Goal: Information Seeking & Learning: Learn about a topic

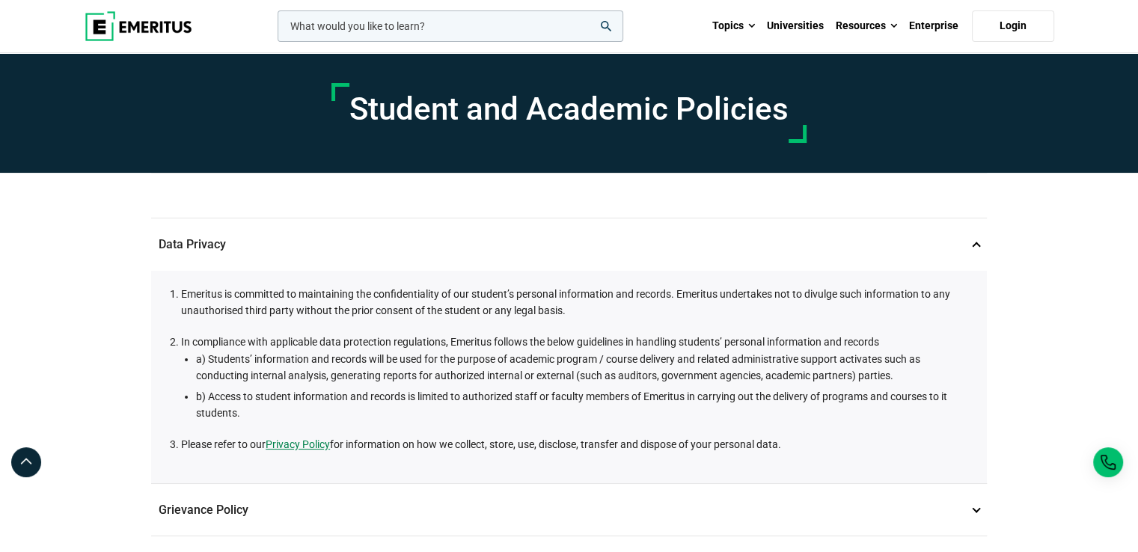
click at [811, 201] on div "Data Privacy 1 Emeritus is committed to maintaining the confidentiality of our …" at bounding box center [569, 328] width 836 height 311
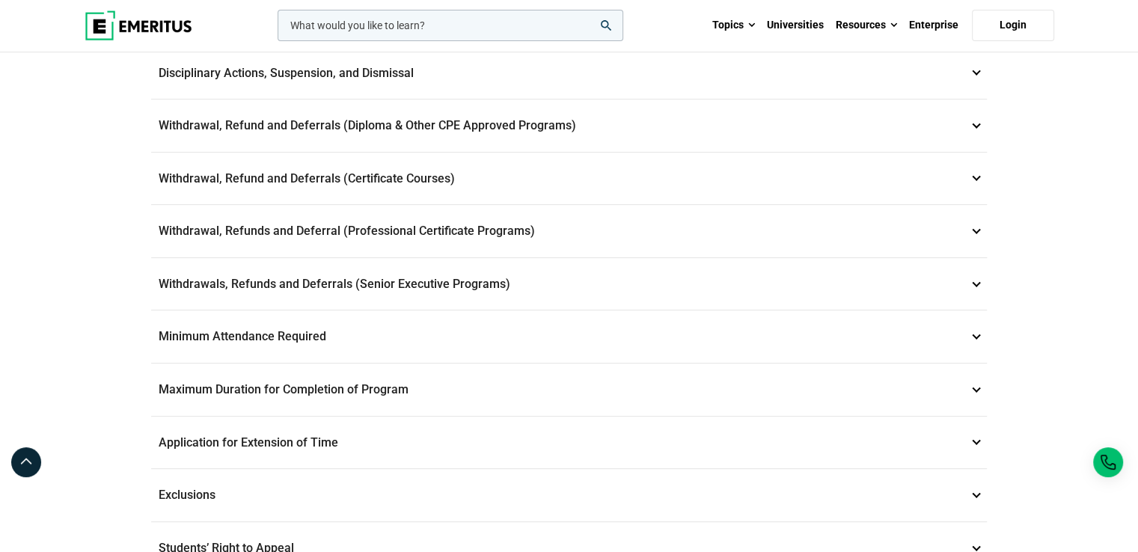
click at [703, 275] on p "Withdrawals, Refunds and Deferrals (Senior Executive Programs) 9" at bounding box center [569, 284] width 836 height 52
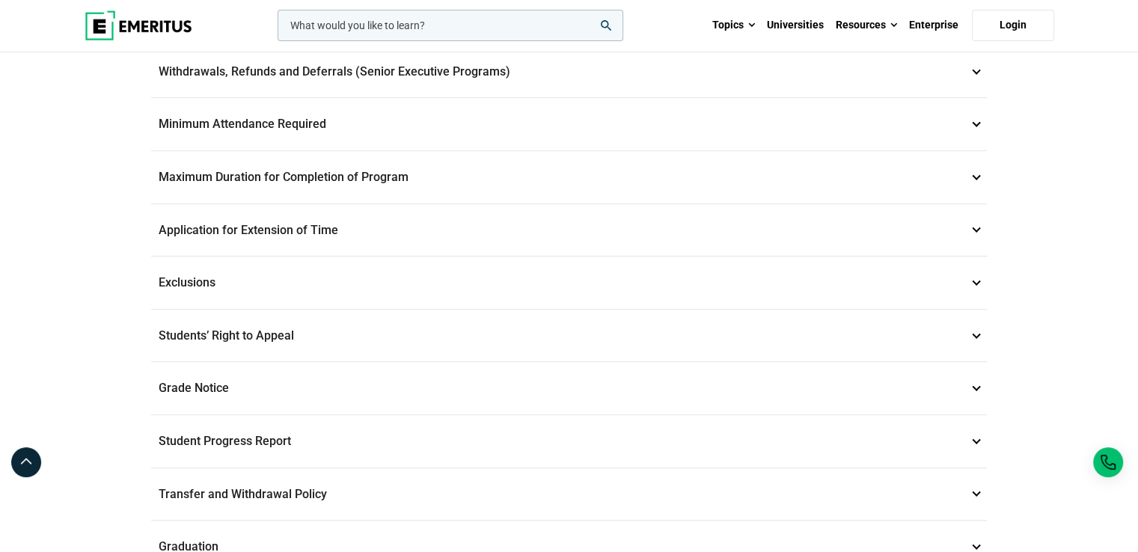
scroll to position [383, 0]
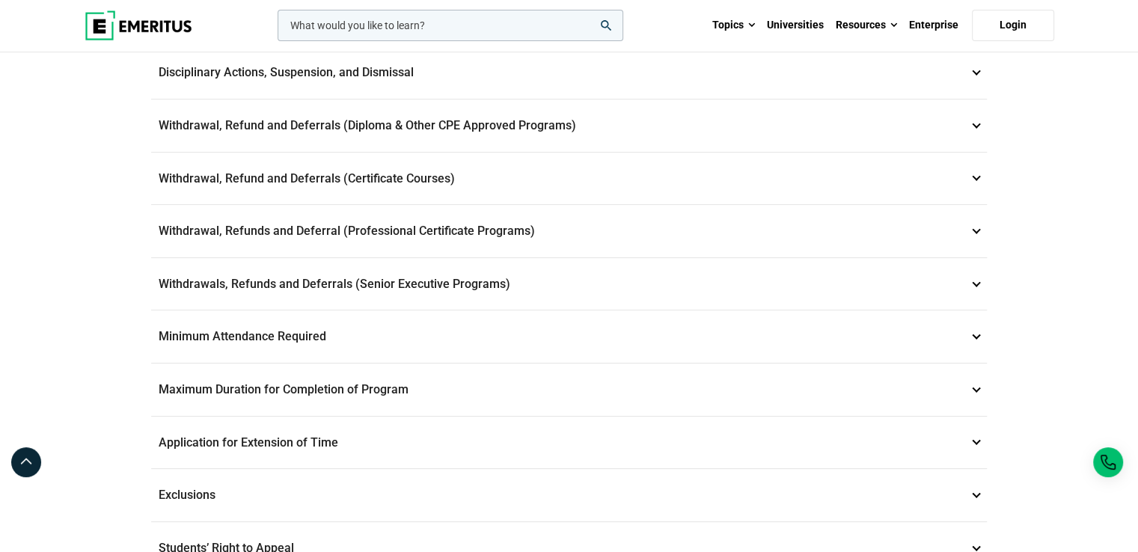
click at [703, 275] on p "Withdrawals, Refunds and Deferrals (Senior Executive Programs) 9" at bounding box center [569, 284] width 836 height 52
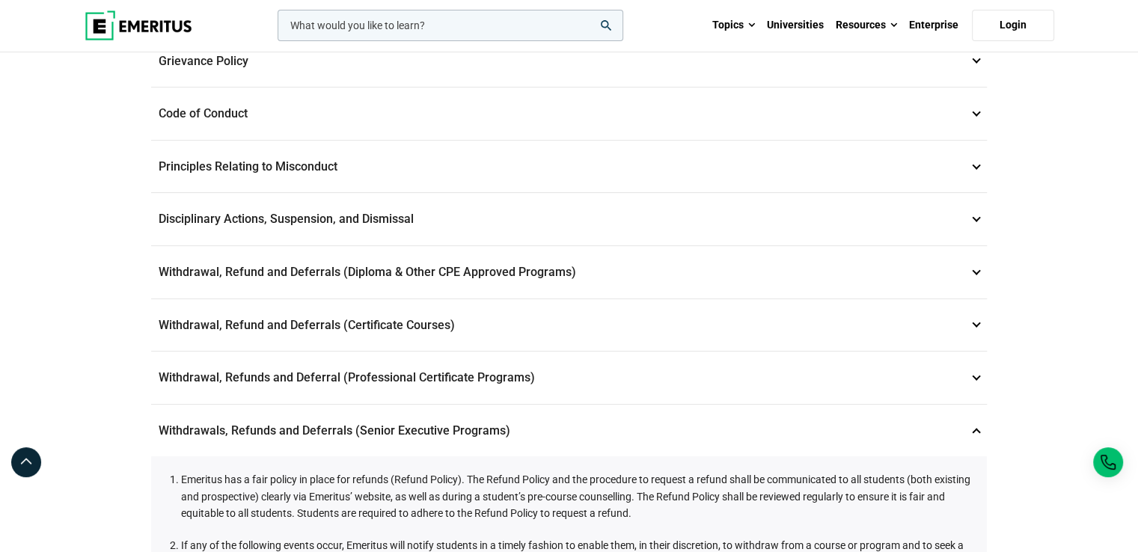
scroll to position [180, 0]
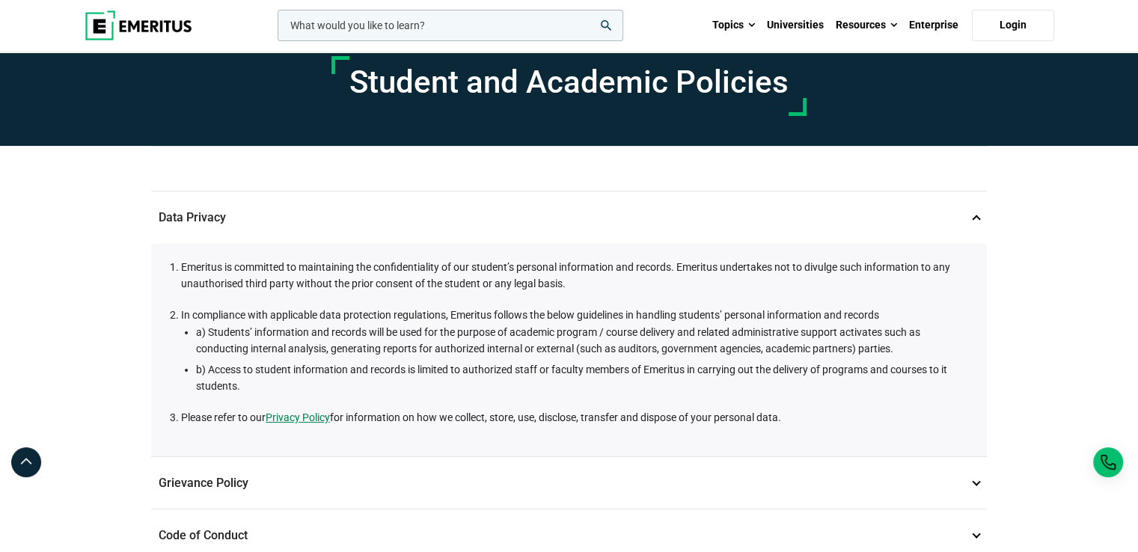
scroll to position [27, 0]
drag, startPoint x: 222, startPoint y: 270, endPoint x: 311, endPoint y: 277, distance: 89.3
click at [228, 270] on li "Emeritus is committed to maintaining the confidentiality of our student’s perso…" at bounding box center [576, 276] width 791 height 34
drag, startPoint x: 311, startPoint y: 277, endPoint x: 617, endPoint y: 276, distance: 306.1
click at [617, 276] on li "Emeritus is committed to maintaining the confidentiality of our student’s perso…" at bounding box center [576, 276] width 791 height 34
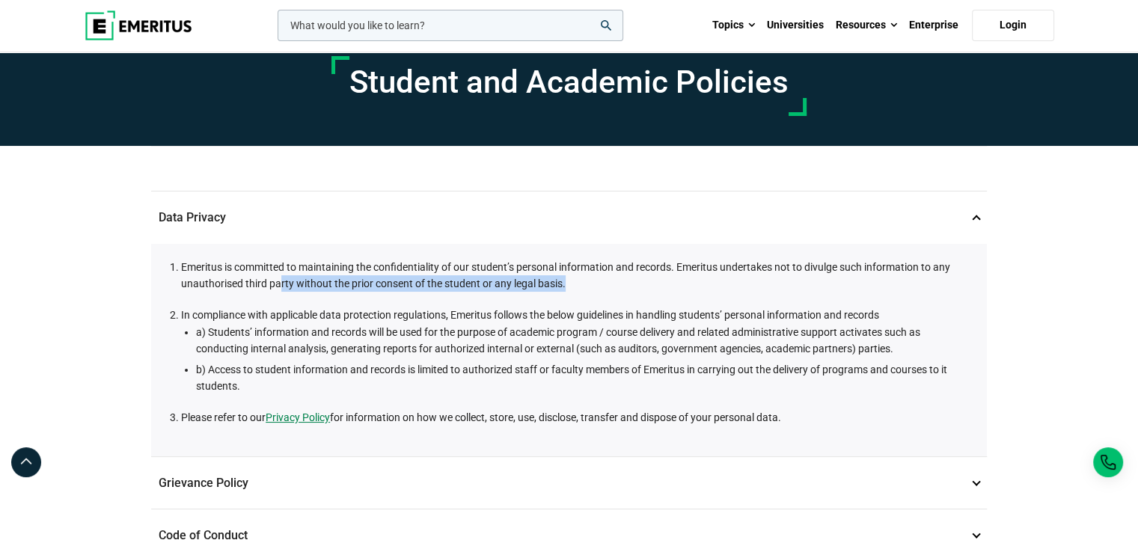
click at [617, 276] on li "Emeritus is committed to maintaining the confidentiality of our student’s perso…" at bounding box center [576, 276] width 791 height 34
drag, startPoint x: 180, startPoint y: 264, endPoint x: 308, endPoint y: 269, distance: 127.3
click at [293, 268] on li "Emeritus is committed to maintaining the confidentiality of our student’s perso…" at bounding box center [576, 276] width 791 height 34
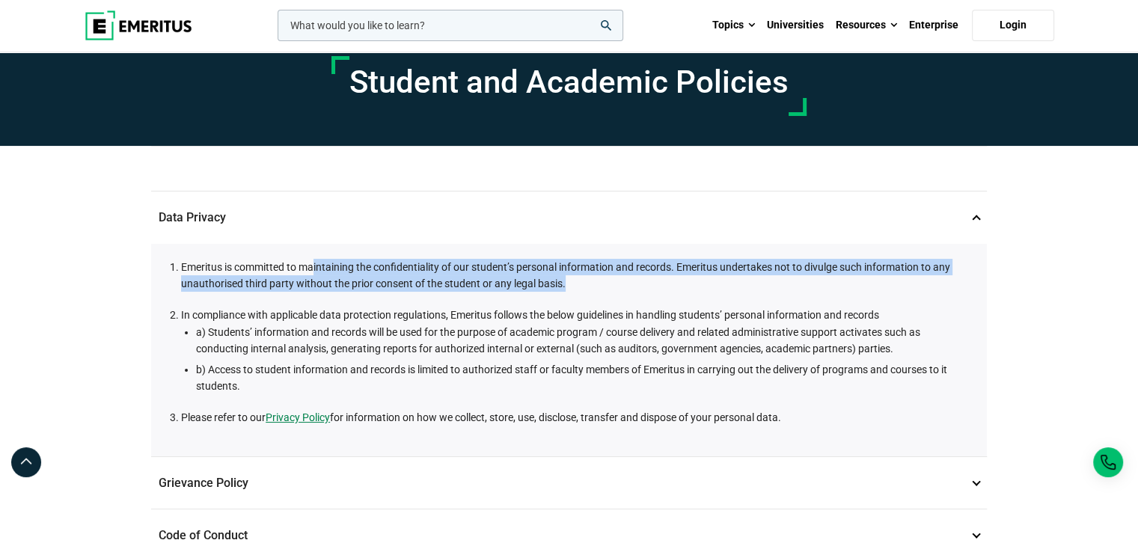
drag, startPoint x: 461, startPoint y: 269, endPoint x: 575, endPoint y: 276, distance: 114.0
click at [575, 276] on li "Emeritus is committed to maintaining the confidentiality of our student’s perso…" at bounding box center [576, 276] width 791 height 34
drag, startPoint x: 183, startPoint y: 266, endPoint x: 563, endPoint y: 286, distance: 380.7
click at [563, 286] on li "Emeritus is committed to maintaining the confidentiality of our student’s perso…" at bounding box center [576, 276] width 791 height 34
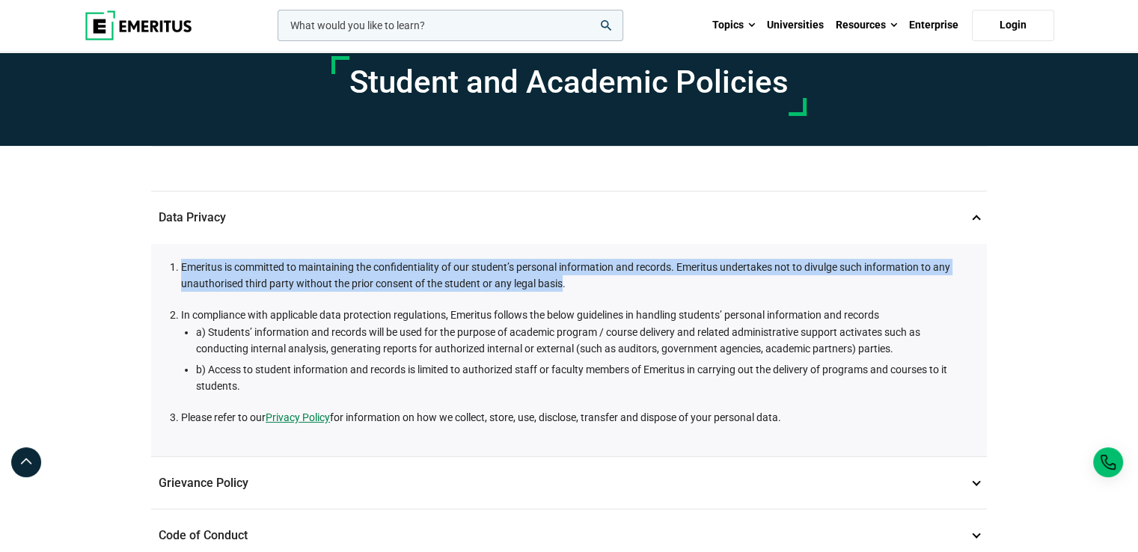
copy li "Emeritus is committed to maintaining the confidentiality of our student’s perso…"
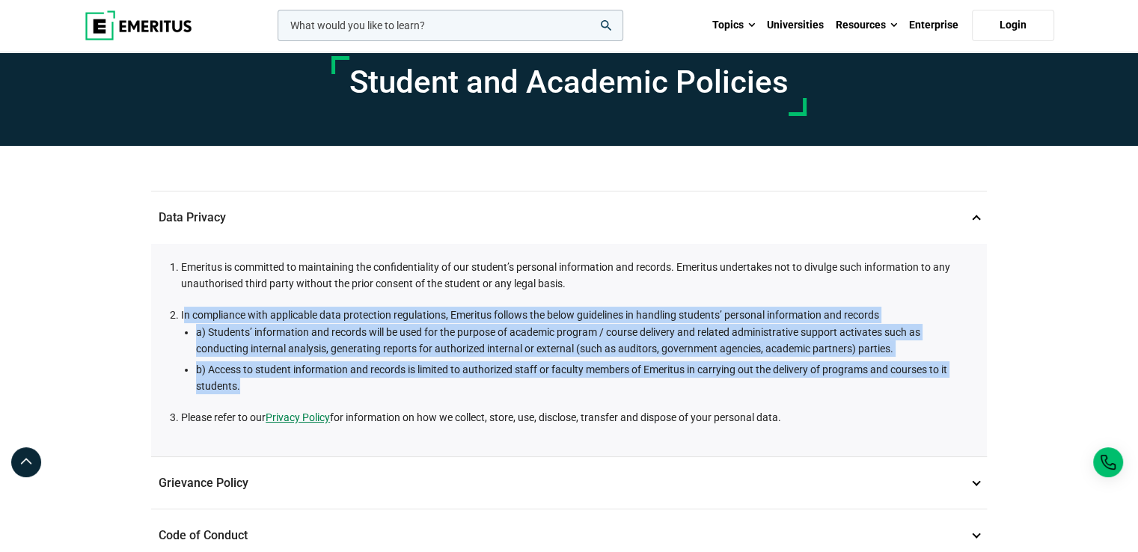
drag, startPoint x: 183, startPoint y: 312, endPoint x: 247, endPoint y: 380, distance: 93.7
click at [247, 380] on li "In compliance with applicable data protection regulations, Emeritus follows the…" at bounding box center [576, 351] width 791 height 88
copy li "n compliance with applicable data protection regulations, Emeritus follows the …"
click at [344, 358] on ul "a) Students’ information and records will be used for the purpose of academic p…" at bounding box center [581, 359] width 784 height 71
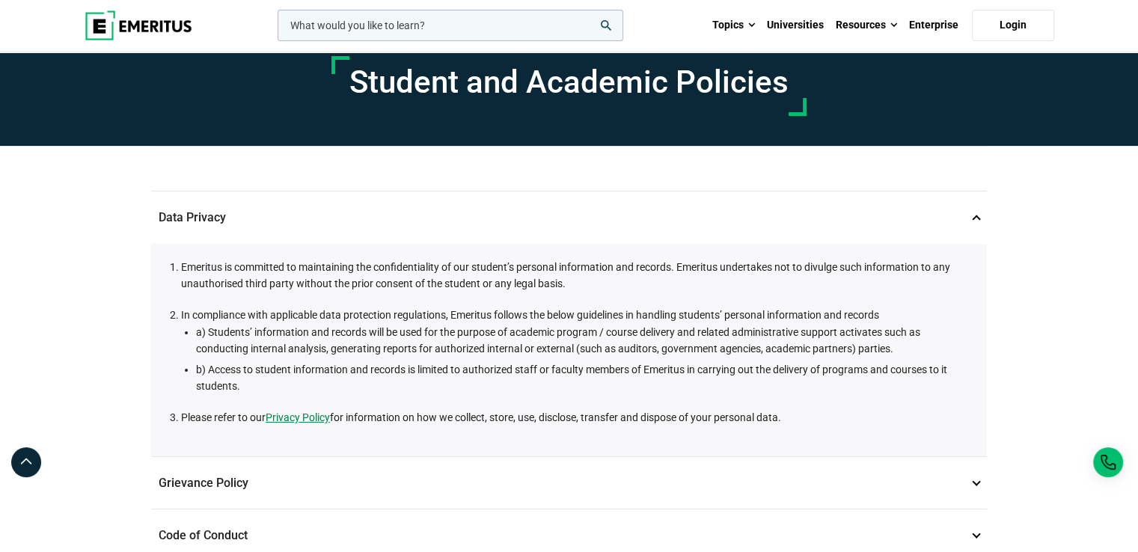
click at [183, 312] on li "In compliance with applicable data protection regulations, Emeritus follows the…" at bounding box center [576, 351] width 791 height 88
drag, startPoint x: 183, startPoint y: 312, endPoint x: 899, endPoint y: 310, distance: 716.2
click at [899, 310] on li "In compliance with applicable data protection regulations, Emeritus follows the…" at bounding box center [576, 351] width 791 height 88
click at [210, 316] on li "In compliance with applicable data protection regulations, Emeritus follows the…" at bounding box center [576, 351] width 791 height 88
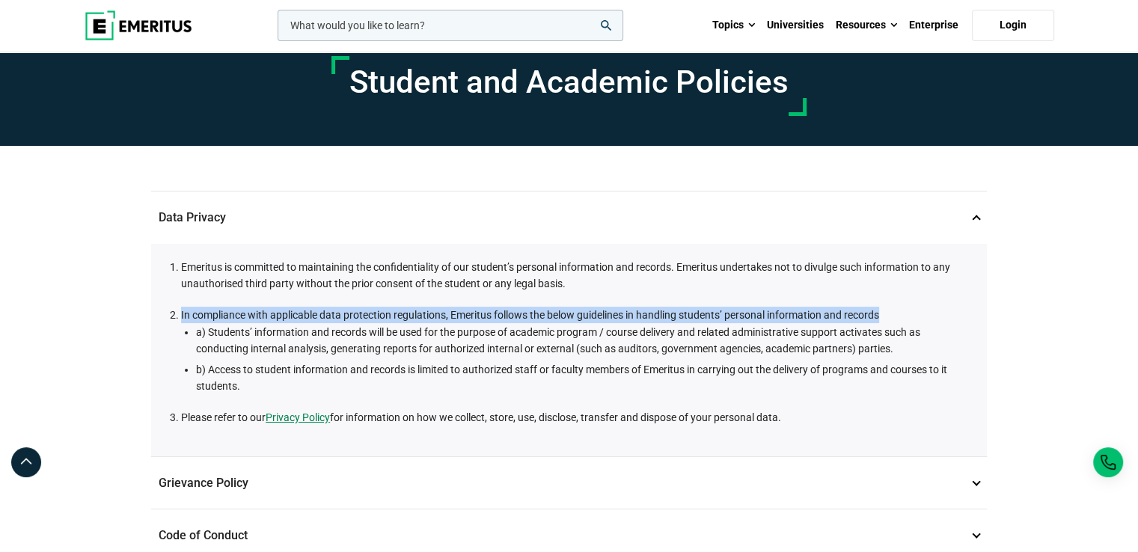
drag, startPoint x: 182, startPoint y: 310, endPoint x: 882, endPoint y: 313, distance: 700.5
click at [882, 313] on li "In compliance with applicable data protection regulations, Emeritus follows the…" at bounding box center [576, 351] width 791 height 88
copy li "In compliance with applicable data protection regulations, Emeritus follows the…"
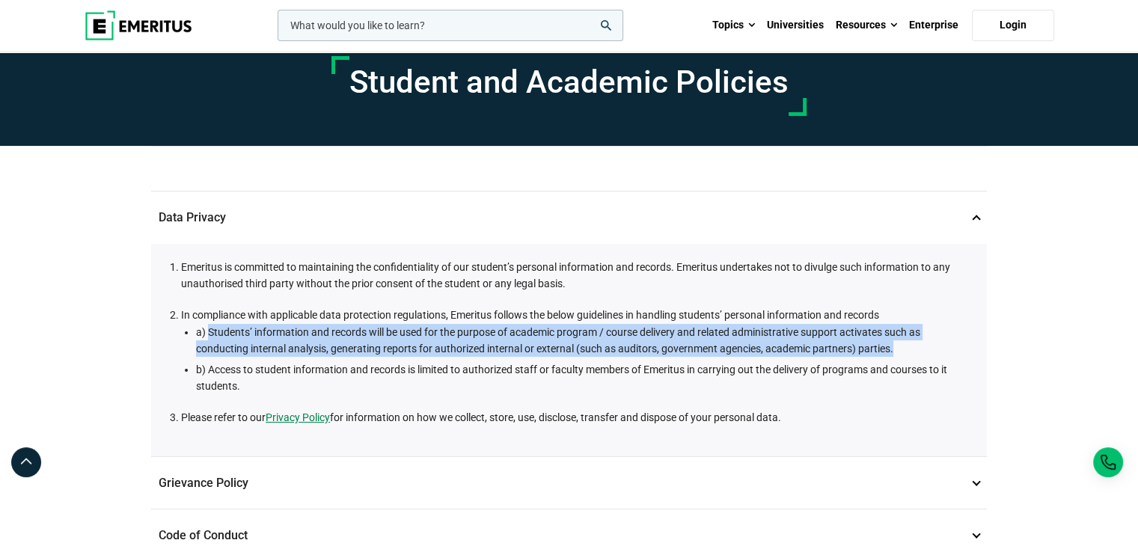
drag, startPoint x: 207, startPoint y: 332, endPoint x: 919, endPoint y: 347, distance: 712.6
click at [919, 347] on li "a) Students’ information and records will be used for the purpose of academic p…" at bounding box center [584, 341] width 776 height 34
copy li "Students’ information and records will be used for the purpose of academic prog…"
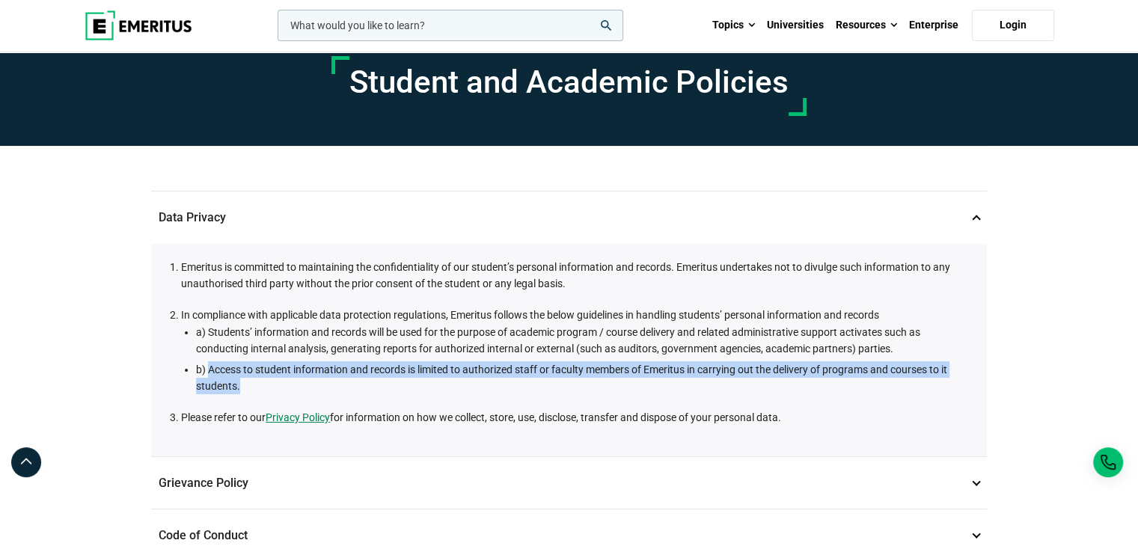
drag, startPoint x: 210, startPoint y: 369, endPoint x: 239, endPoint y: 389, distance: 34.9
click at [239, 389] on li "b) Access to student information and records is limited to authorized staff or …" at bounding box center [584, 378] width 776 height 34
copy li "Access to student information and records is limited to authorized staff or fac…"
drag, startPoint x: 180, startPoint y: 414, endPoint x: 814, endPoint y: 416, distance: 633.9
click at [814, 416] on li "Please refer to our Privacy Policy for information on how we collect, store, us…" at bounding box center [576, 417] width 791 height 16
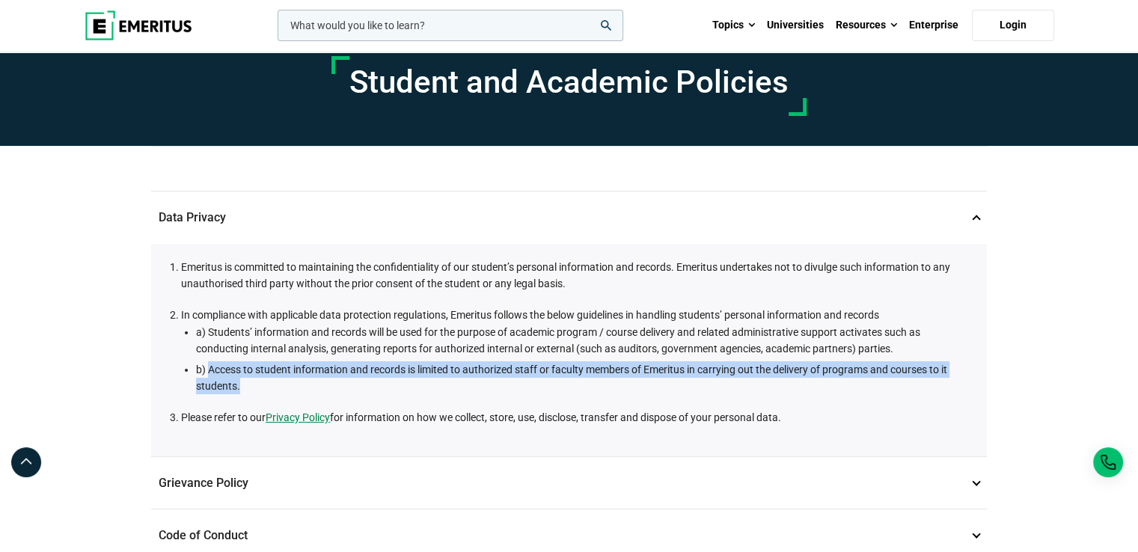
copy li "Please refer to our Privacy Policy for information on how we collect, store, us…"
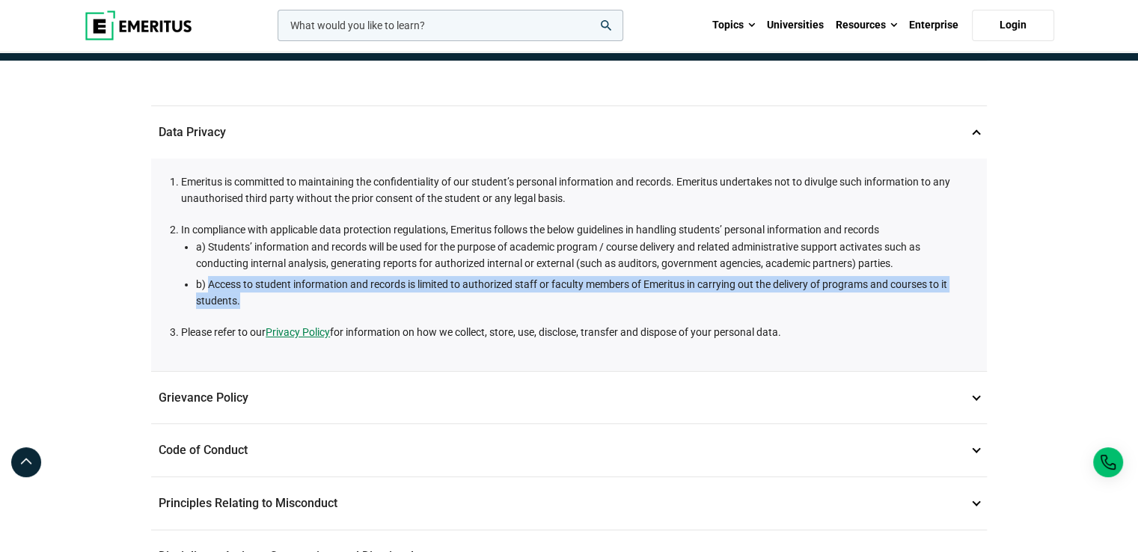
scroll to position [113, 0]
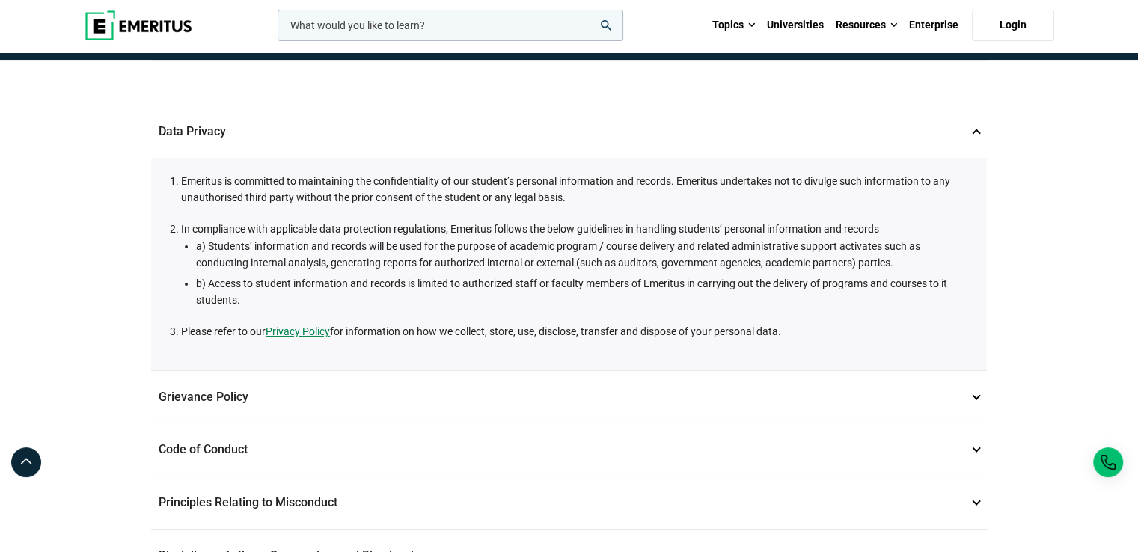
click at [207, 378] on p "Grievance Policy 2" at bounding box center [569, 397] width 836 height 52
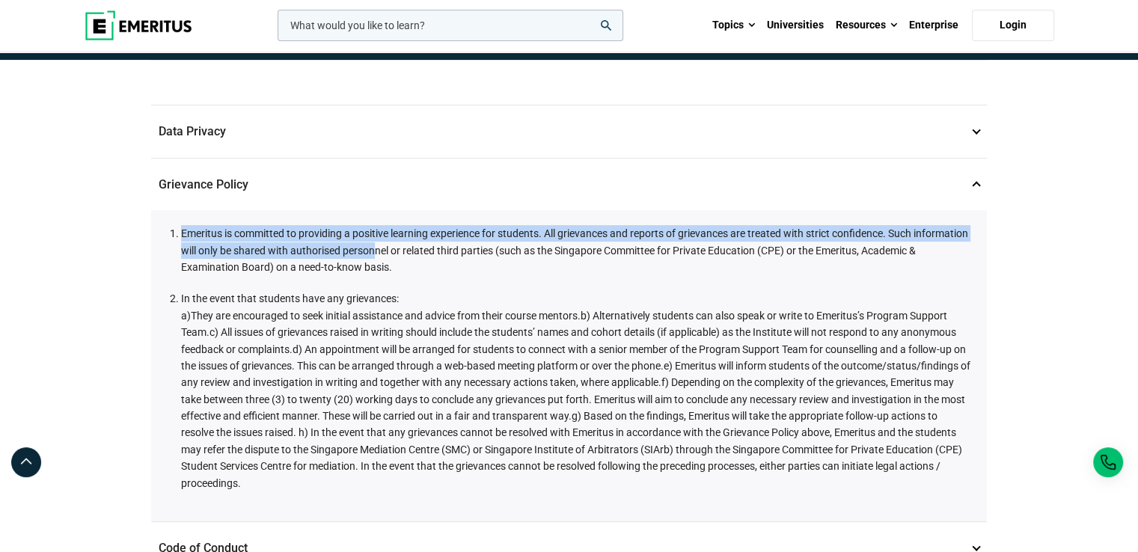
scroll to position [114, 0]
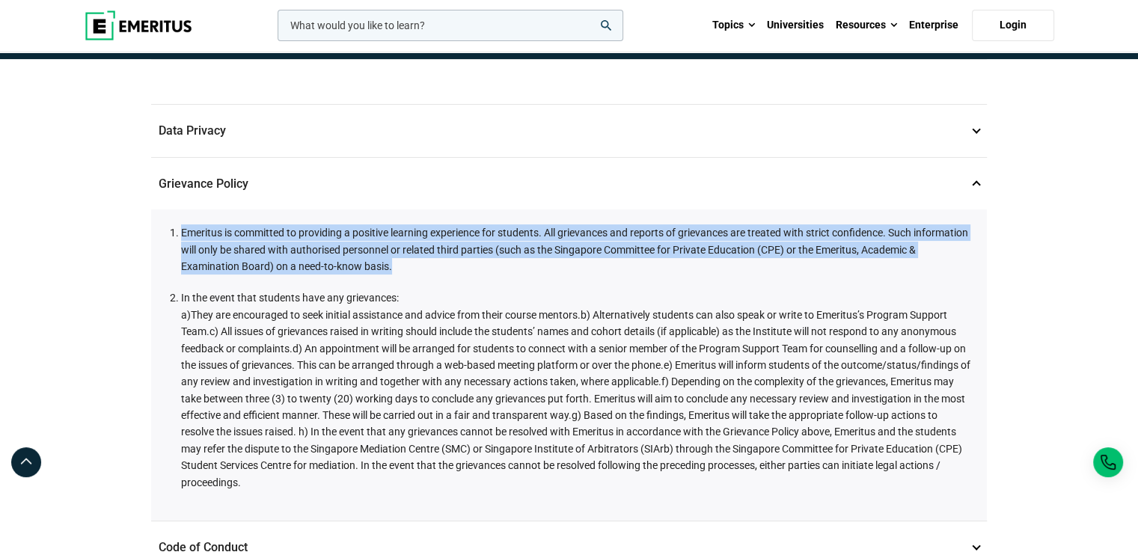
drag, startPoint x: 183, startPoint y: 230, endPoint x: 434, endPoint y: 257, distance: 252.2
click at [434, 257] on li "Emeritus is committed to providing a positive learning experience for students.…" at bounding box center [576, 250] width 791 height 50
copy li "Emeritus is committed to providing a positive learning experience for students.…"
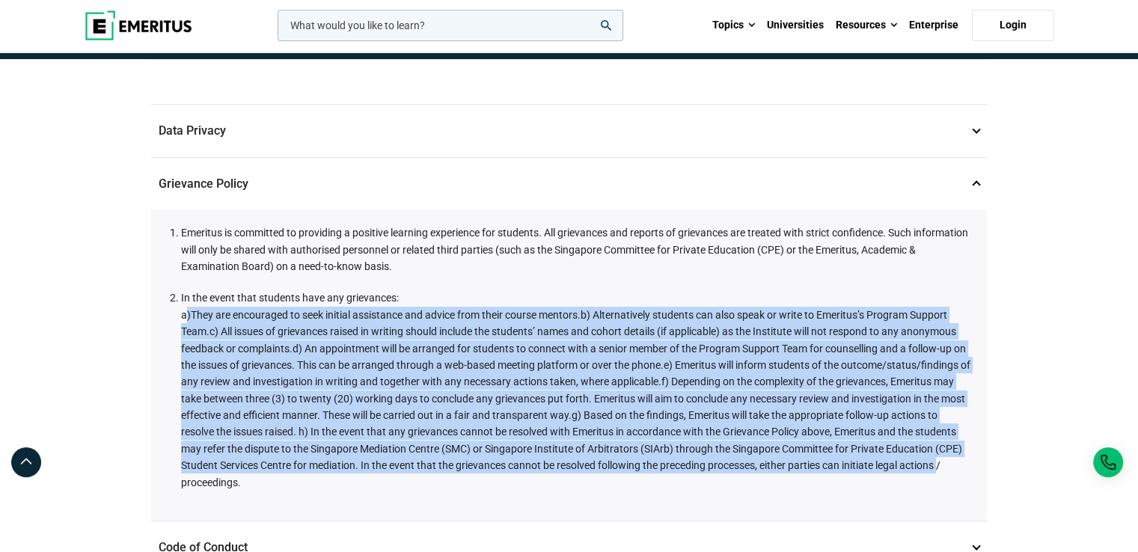
drag, startPoint x: 216, startPoint y: 356, endPoint x: 360, endPoint y: 477, distance: 188.1
click at [360, 477] on li "In the event that students have any grievances: a)They are encouraged to seek i…" at bounding box center [576, 390] width 791 height 201
click at [407, 471] on li "In the event that students have any grievances: a)They are encouraged to seek i…" at bounding box center [576, 390] width 791 height 201
drag, startPoint x: 186, startPoint y: 315, endPoint x: 449, endPoint y: 491, distance: 316.7
click at [449, 491] on div "Emeritus is committed to providing a positive learning experience for students.…" at bounding box center [569, 365] width 836 height 311
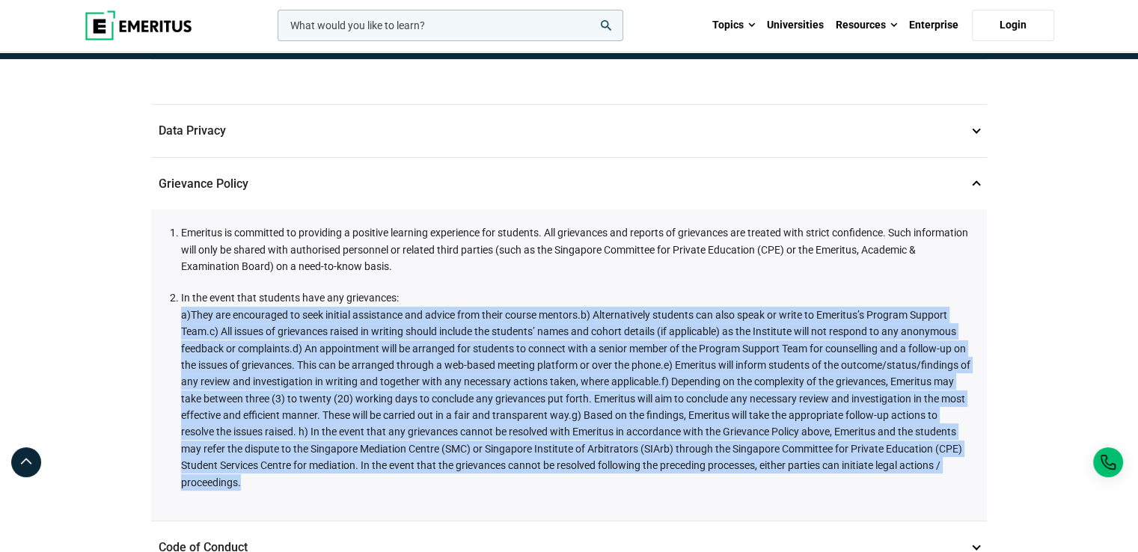
copy li "a)They are encouraged to seek initial assistance and advice from their course m…"
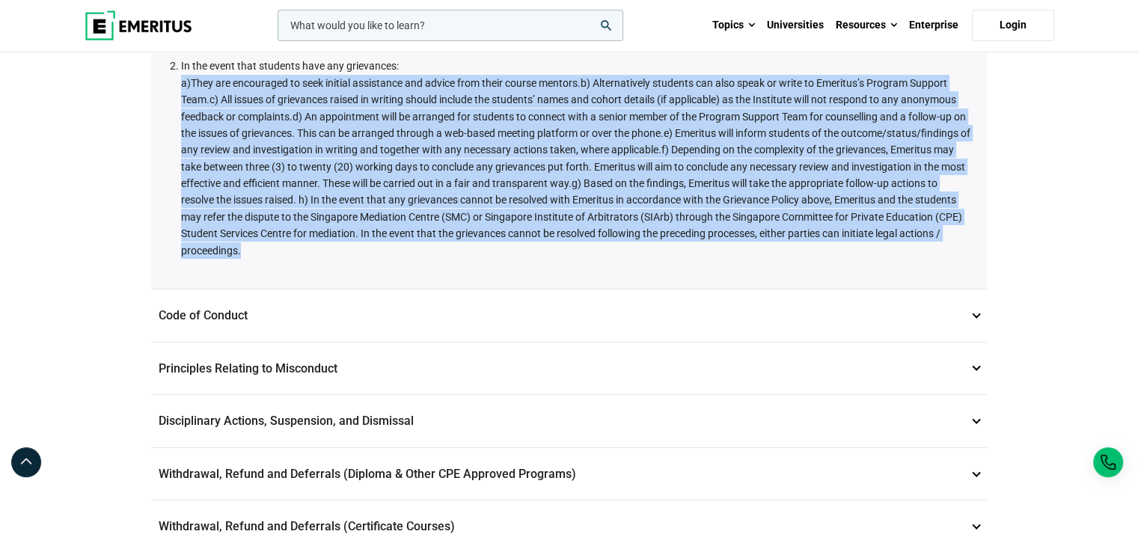
scroll to position [368, 0]
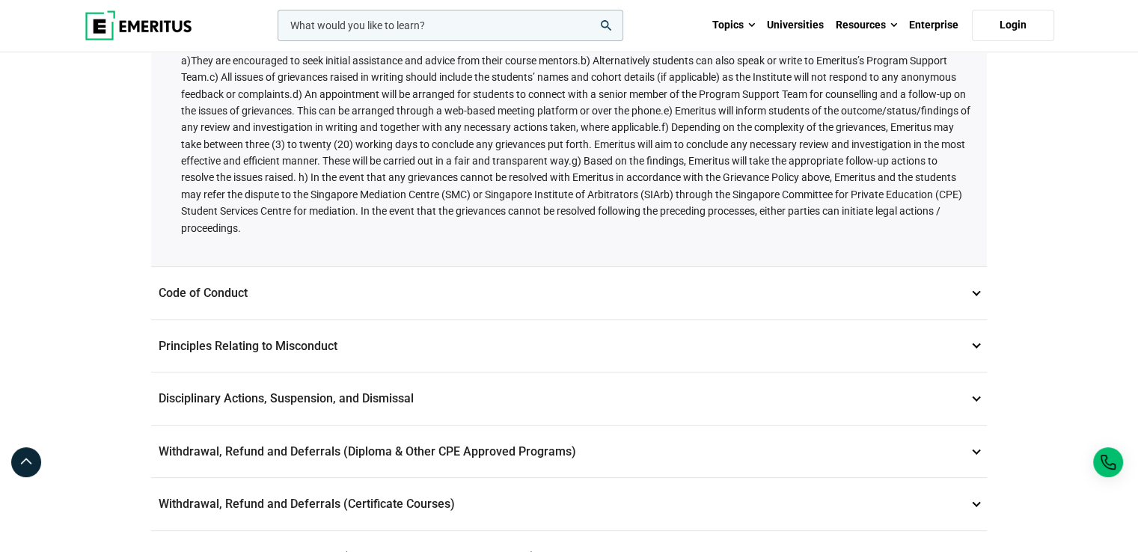
click at [269, 297] on p "Code of Conduct 3" at bounding box center [569, 293] width 836 height 52
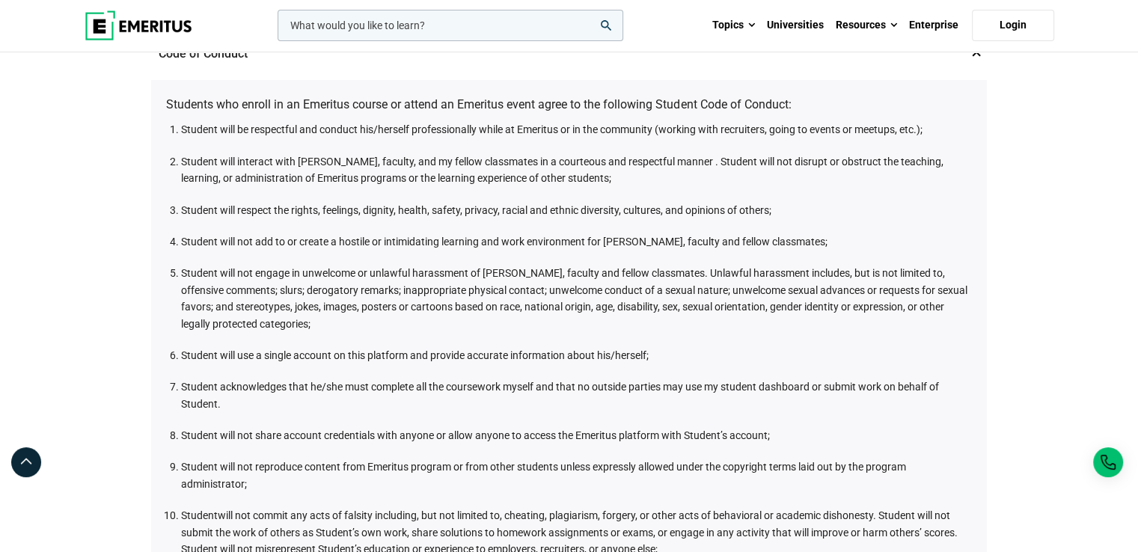
scroll to position [611, 0]
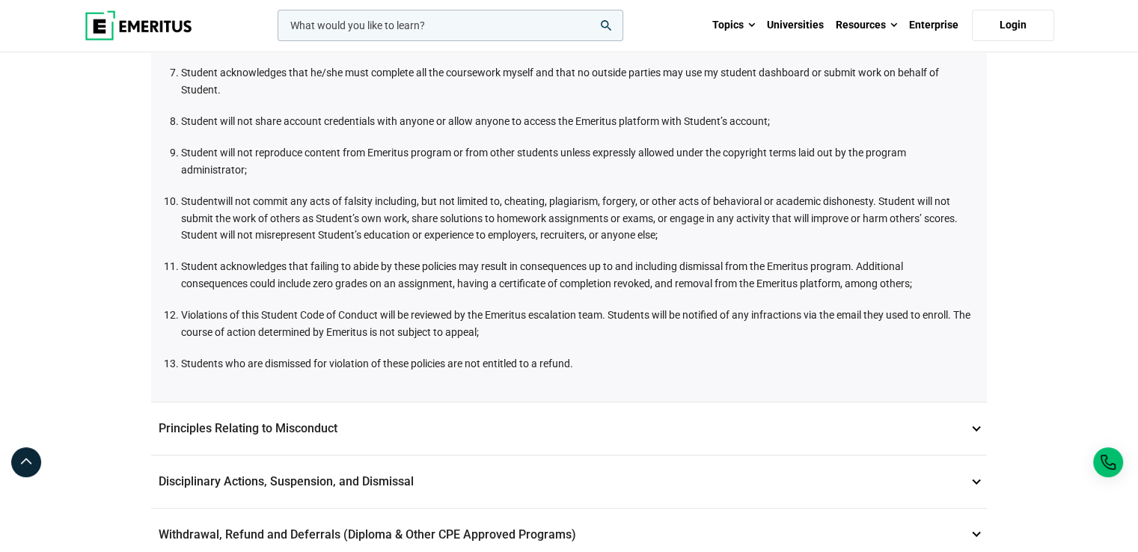
click at [291, 414] on p "Principles Relating to Misconduct 4" at bounding box center [569, 429] width 836 height 52
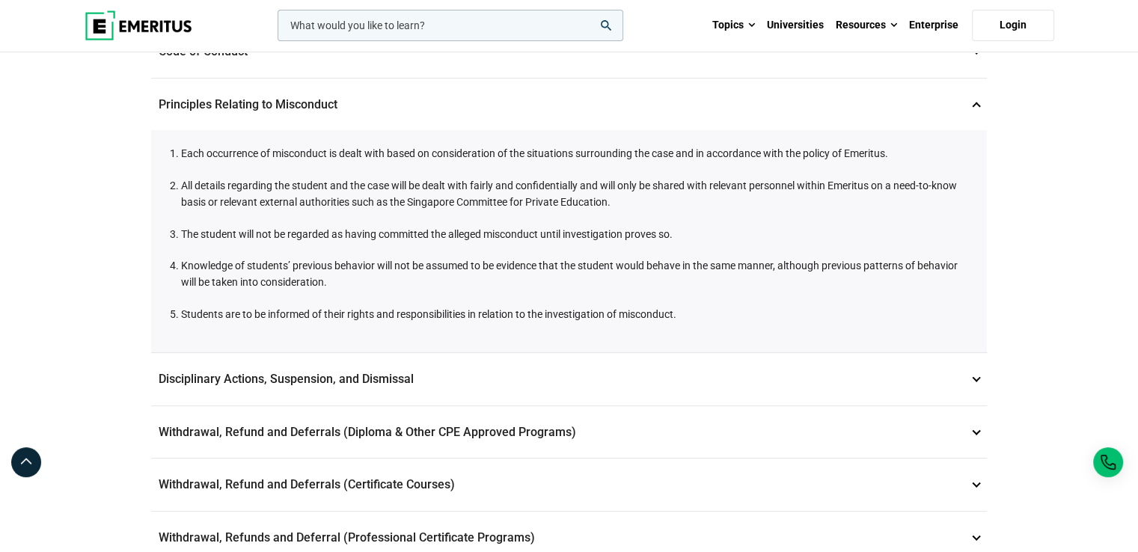
scroll to position [298, 0]
click at [263, 364] on p "Disciplinary Actions, Suspension, and Dismissal 5" at bounding box center [569, 380] width 836 height 52
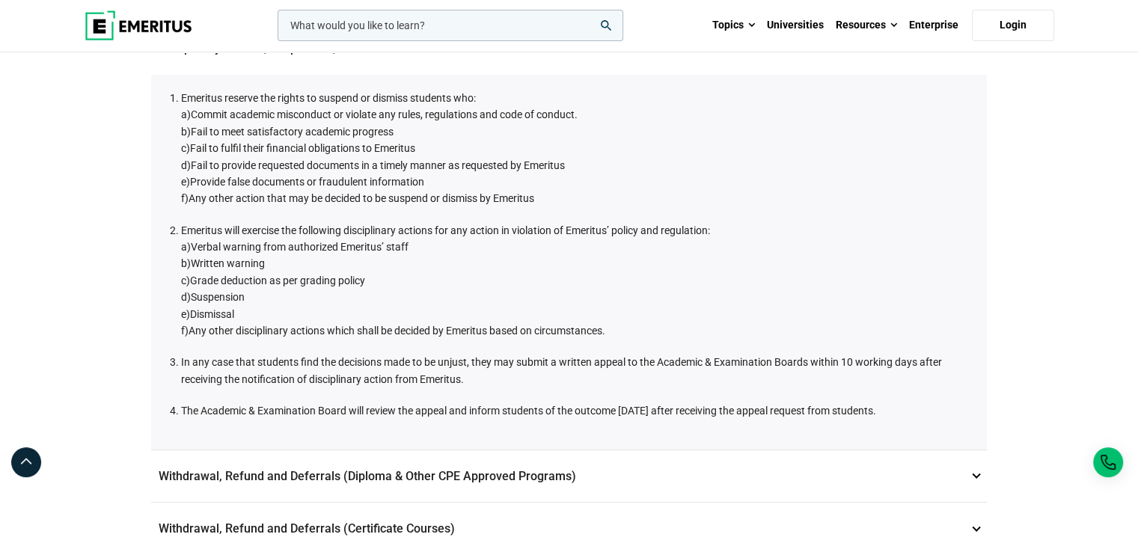
scroll to position [395, 0]
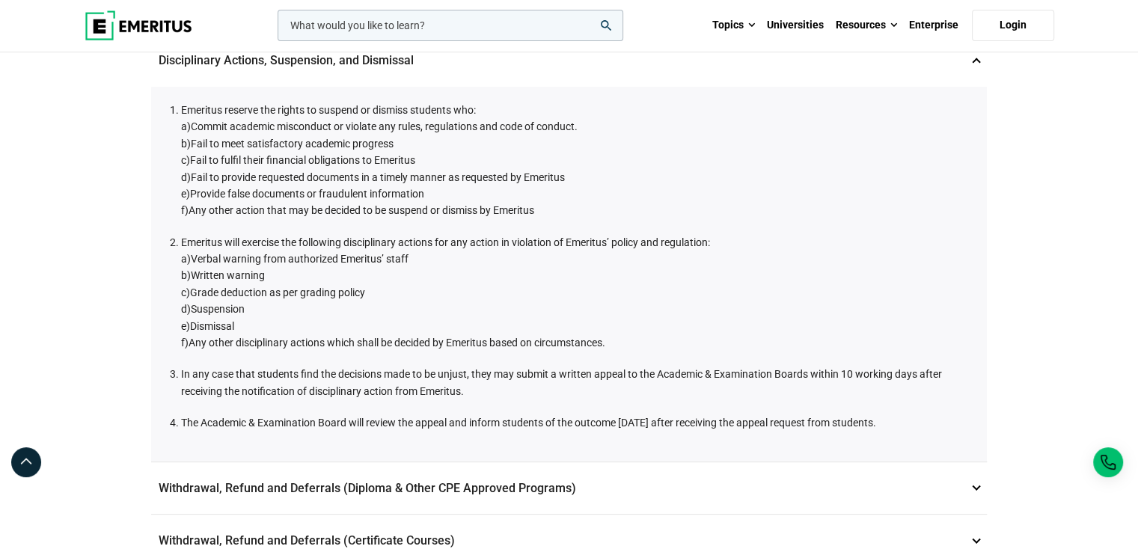
click at [271, 478] on p "Withdrawal, Refund and Deferrals (Diploma & Other CPE Approved Programs) 6" at bounding box center [569, 489] width 836 height 52
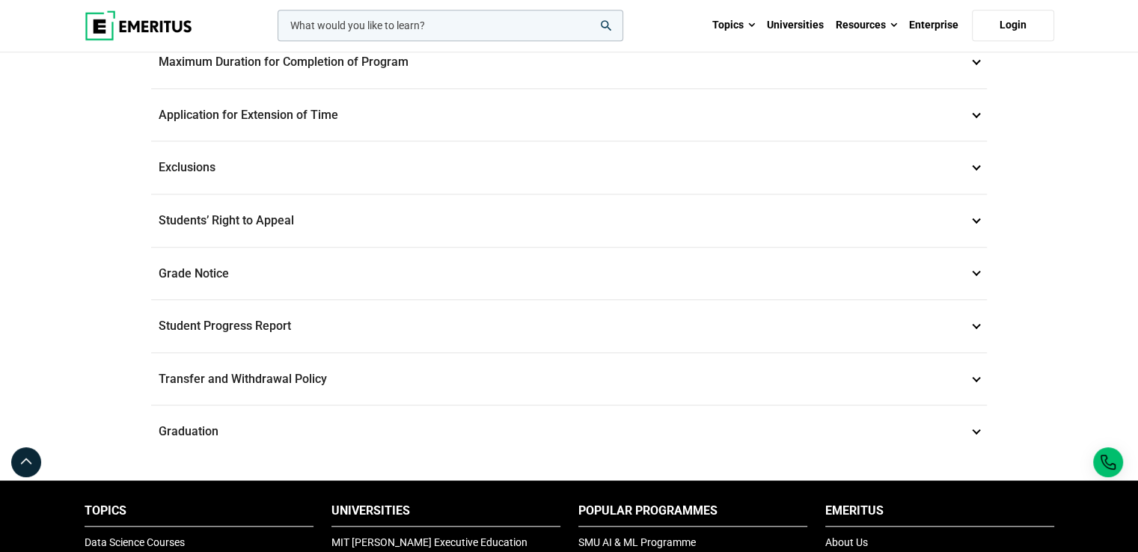
scroll to position [1440, 0]
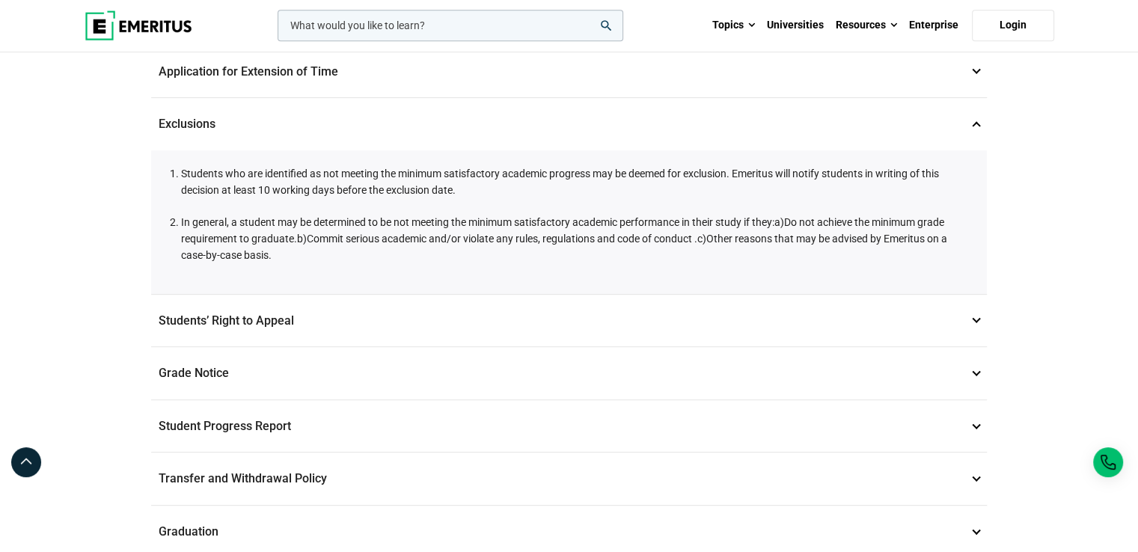
click at [306, 103] on p "Exclusions 13" at bounding box center [569, 124] width 836 height 52
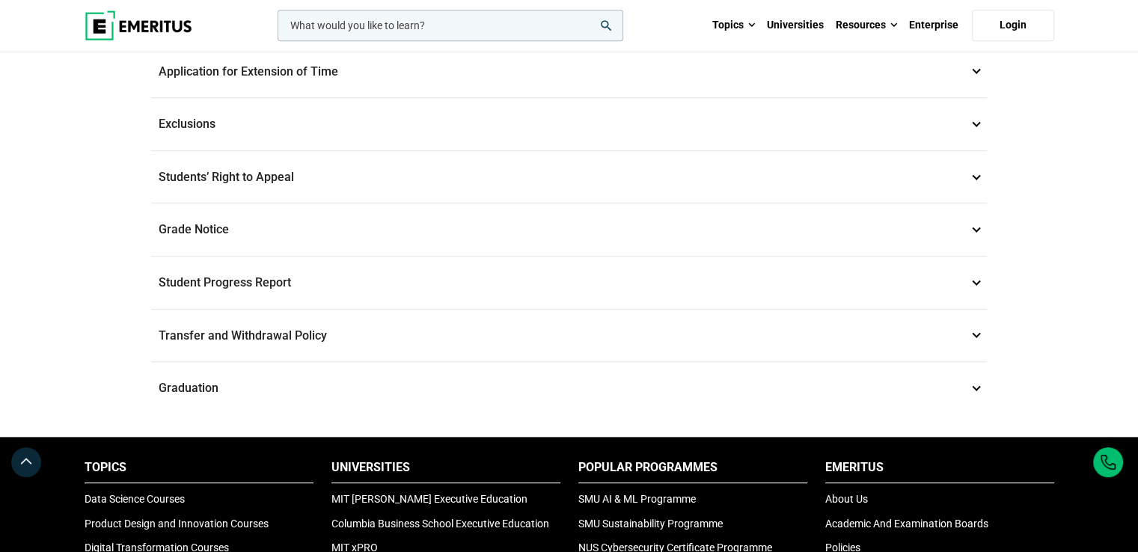
click at [327, 71] on p "Application for Extension of Time 12" at bounding box center [569, 72] width 836 height 52
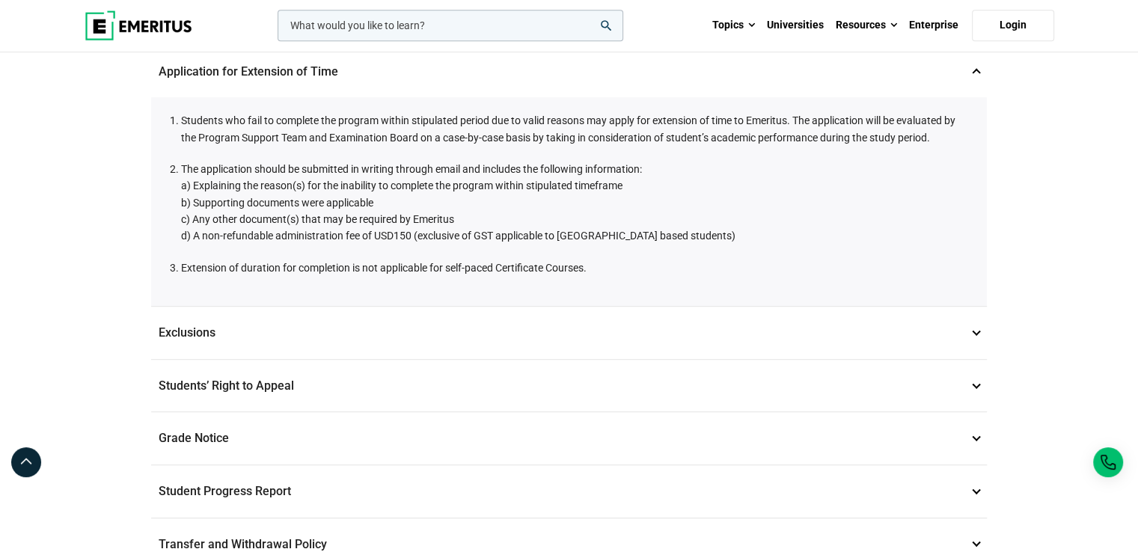
click at [327, 71] on p "Application for Extension of Time 12" at bounding box center [569, 72] width 836 height 52
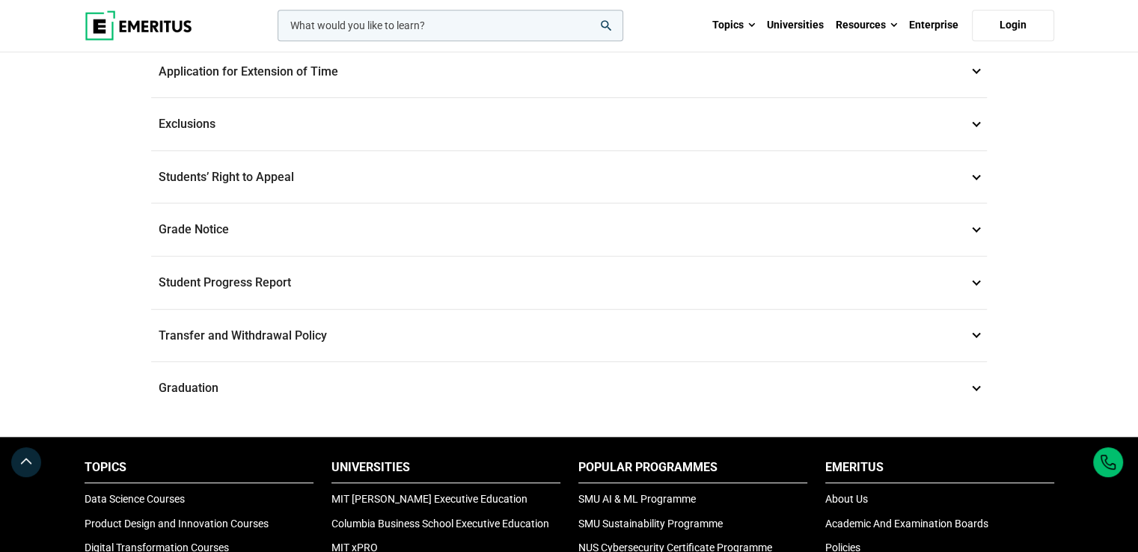
click at [255, 362] on p "Graduation 17" at bounding box center [569, 388] width 836 height 52
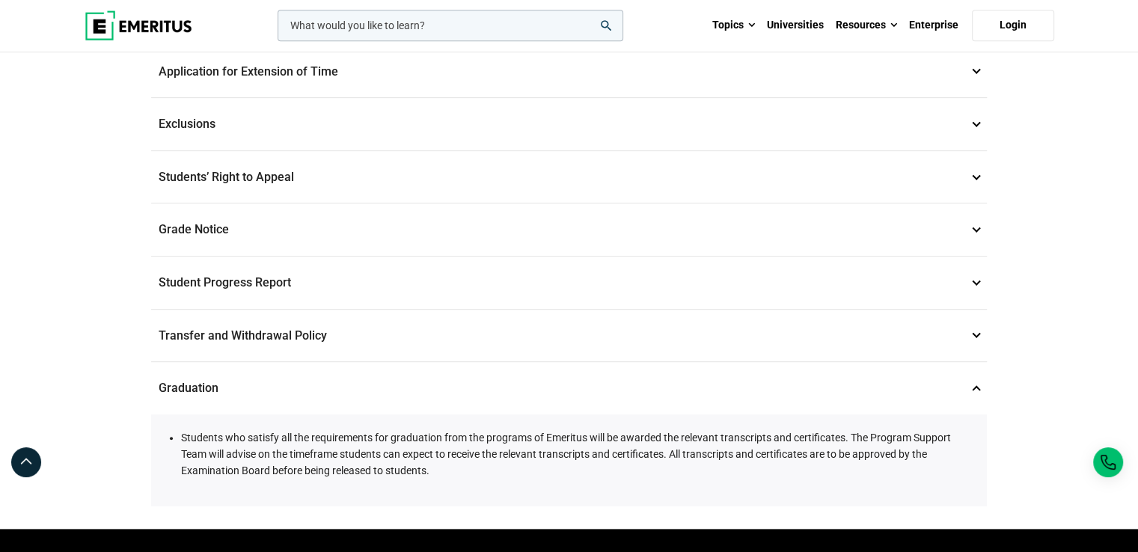
click at [302, 314] on p "Transfer and Withdrawal Policy 16" at bounding box center [569, 336] width 836 height 52
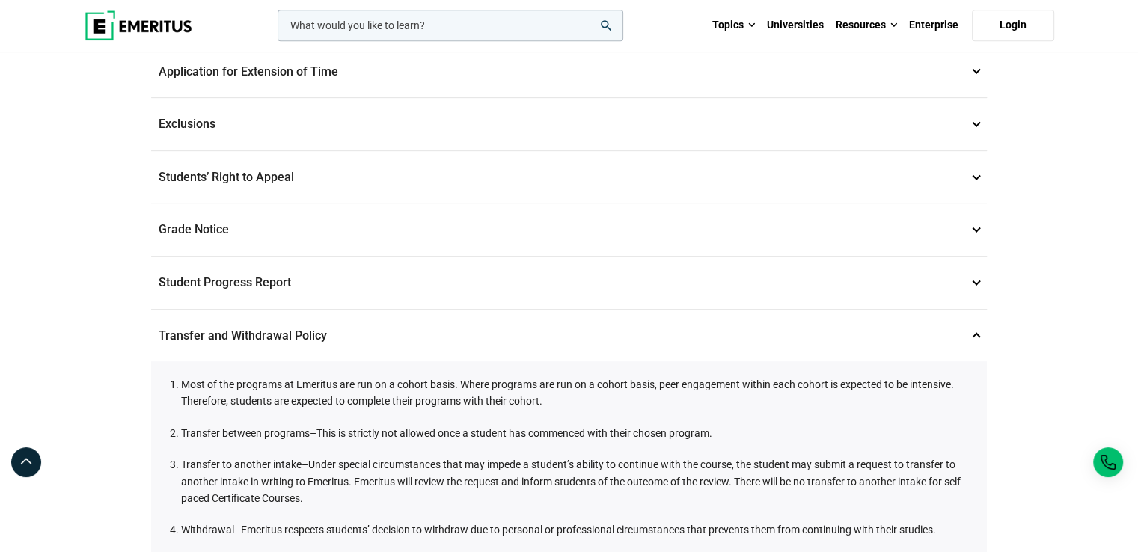
click at [305, 275] on p "Student Progress Report 15" at bounding box center [569, 283] width 836 height 52
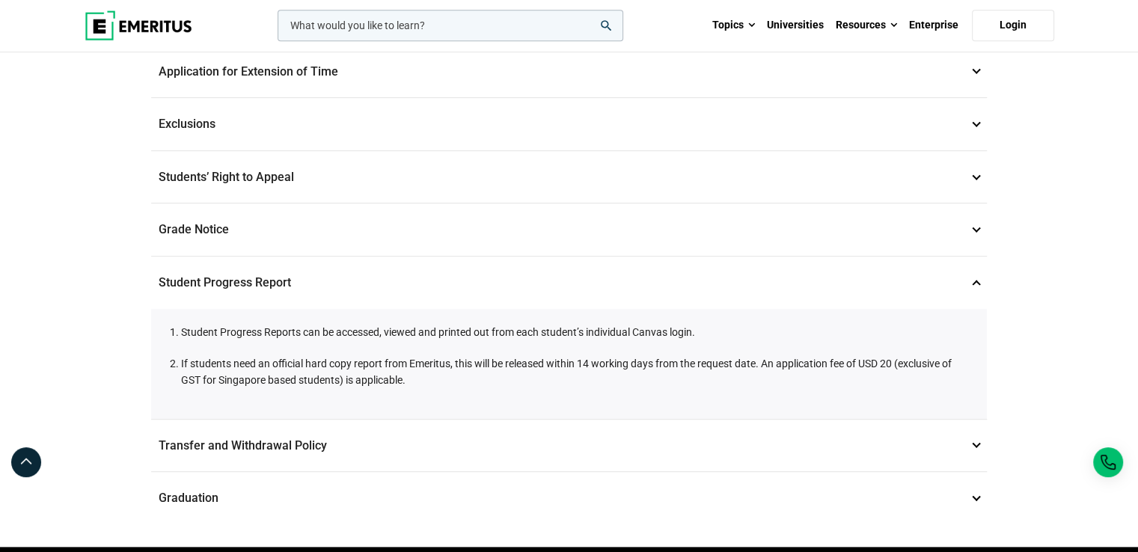
click at [312, 217] on p "Grade Notice 14" at bounding box center [569, 230] width 836 height 52
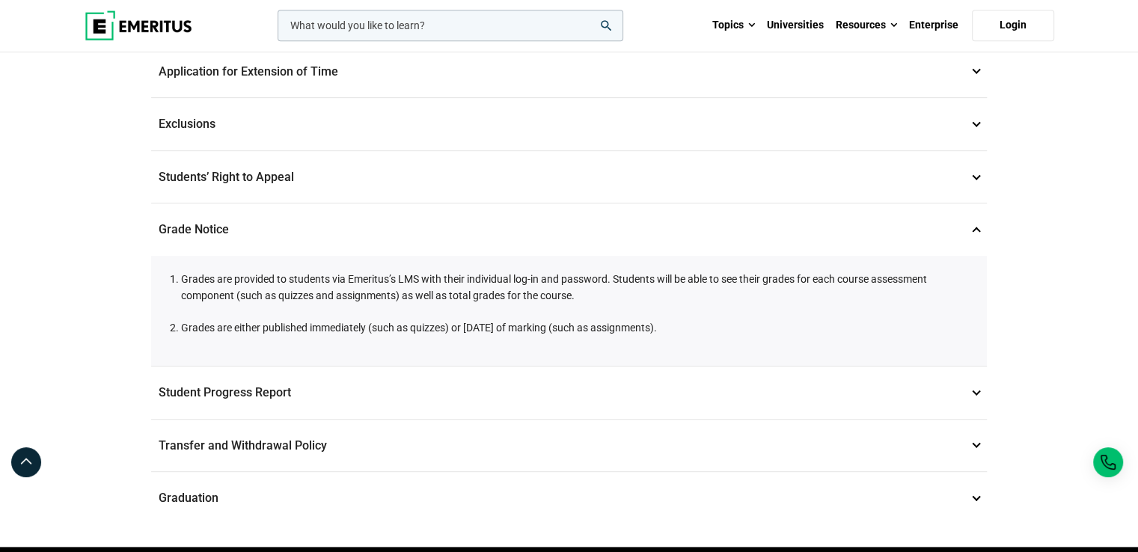
click at [350, 159] on p "Students’ Right to Appeal 14" at bounding box center [569, 177] width 836 height 52
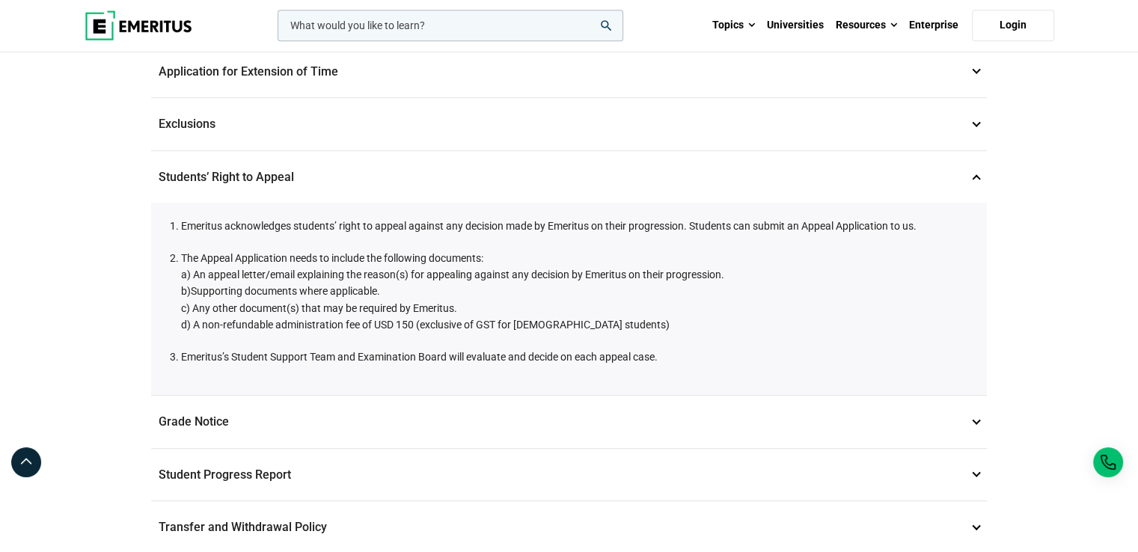
click at [348, 112] on p "Exclusions 13" at bounding box center [569, 124] width 836 height 52
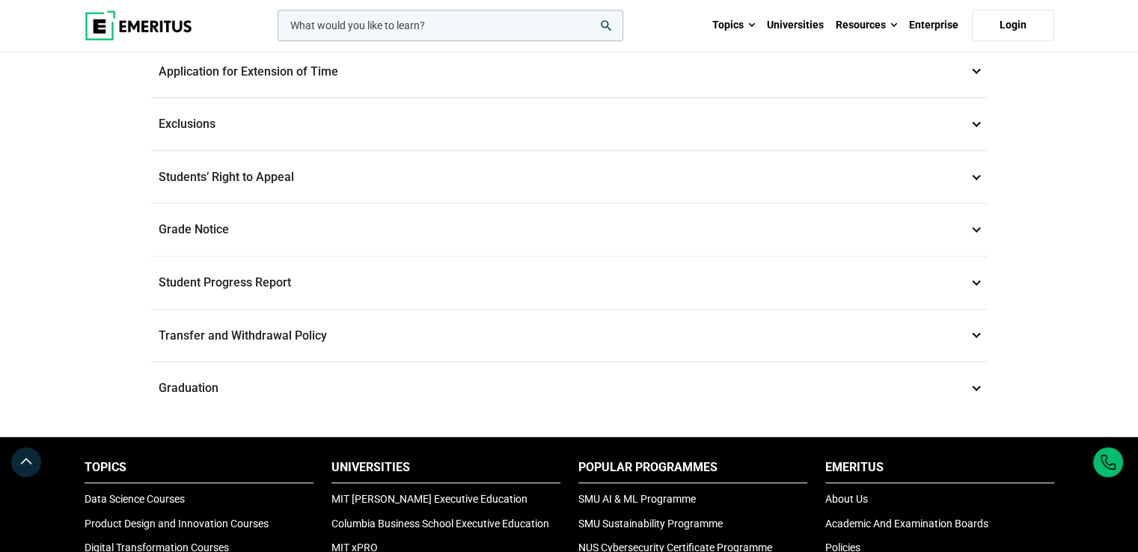
click at [419, 67] on p "Application for Extension of Time 12" at bounding box center [569, 72] width 836 height 52
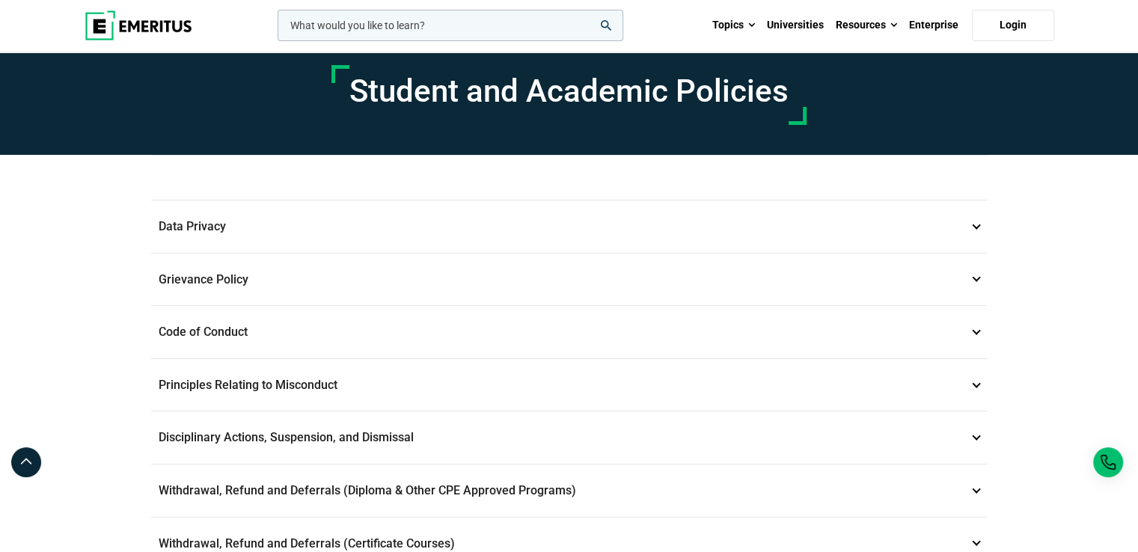
scroll to position [17, 0]
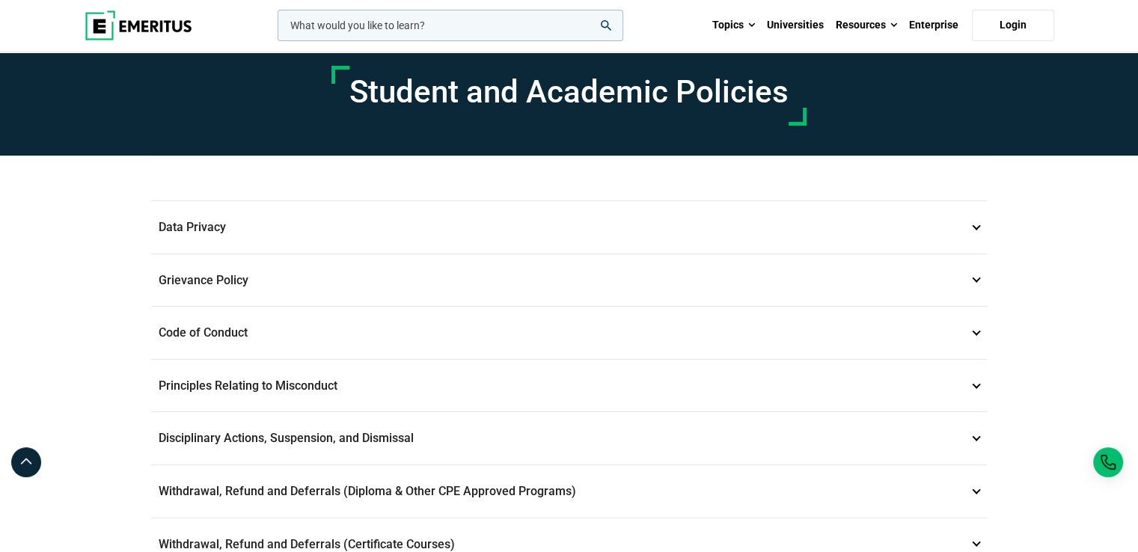
click at [338, 217] on p "Data Privacy 1" at bounding box center [569, 227] width 836 height 52
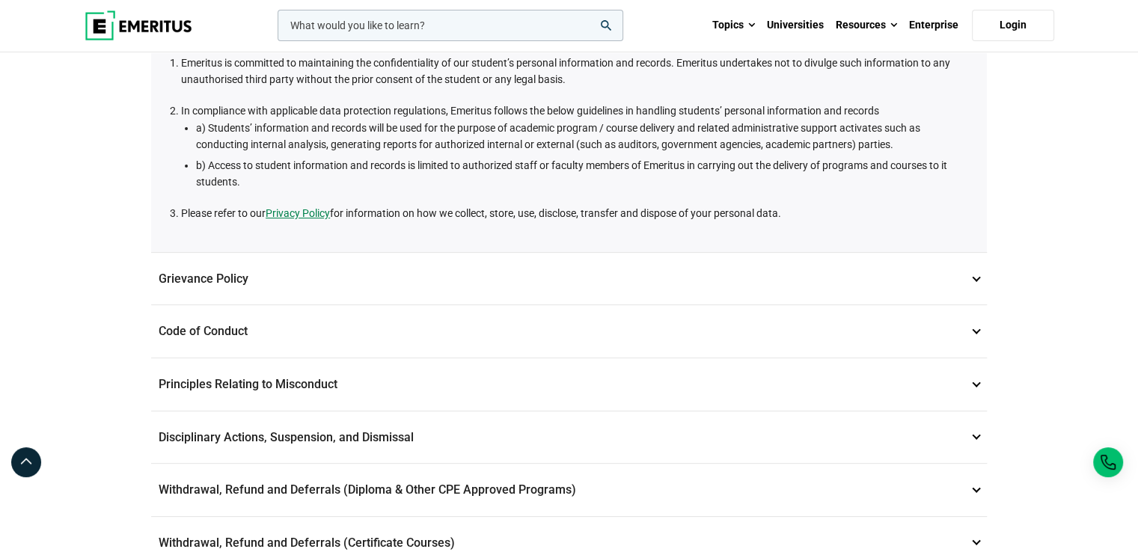
click at [344, 266] on p "Grievance Policy 2" at bounding box center [569, 279] width 836 height 52
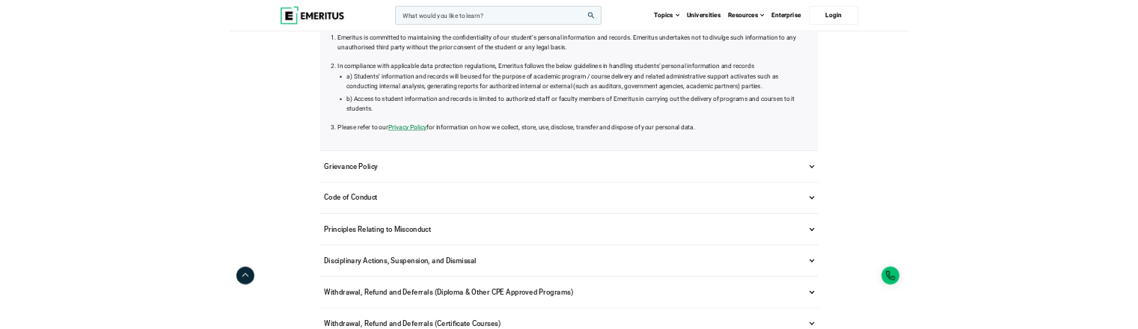
scroll to position [233, 0]
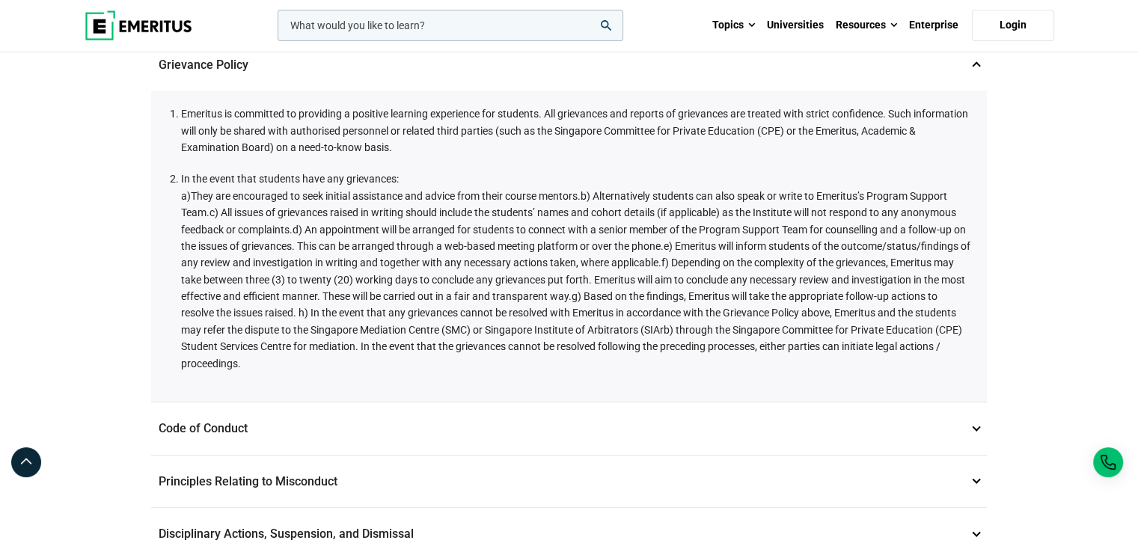
click at [277, 436] on p "Code of Conduct 3" at bounding box center [569, 429] width 836 height 52
